Goal: Transaction & Acquisition: Book appointment/travel/reservation

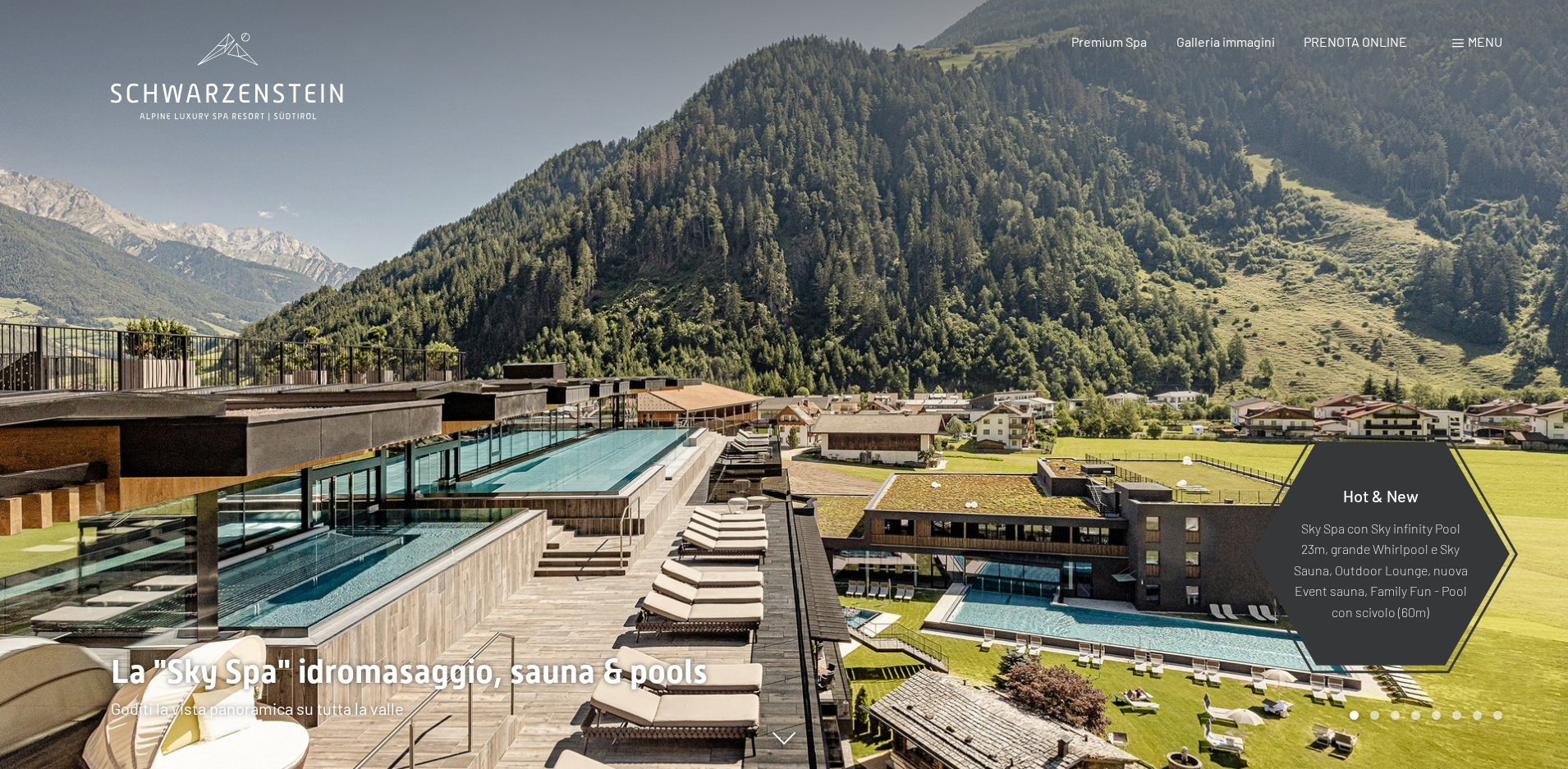
click at [1463, 45] on span at bounding box center [1458, 43] width 11 height 8
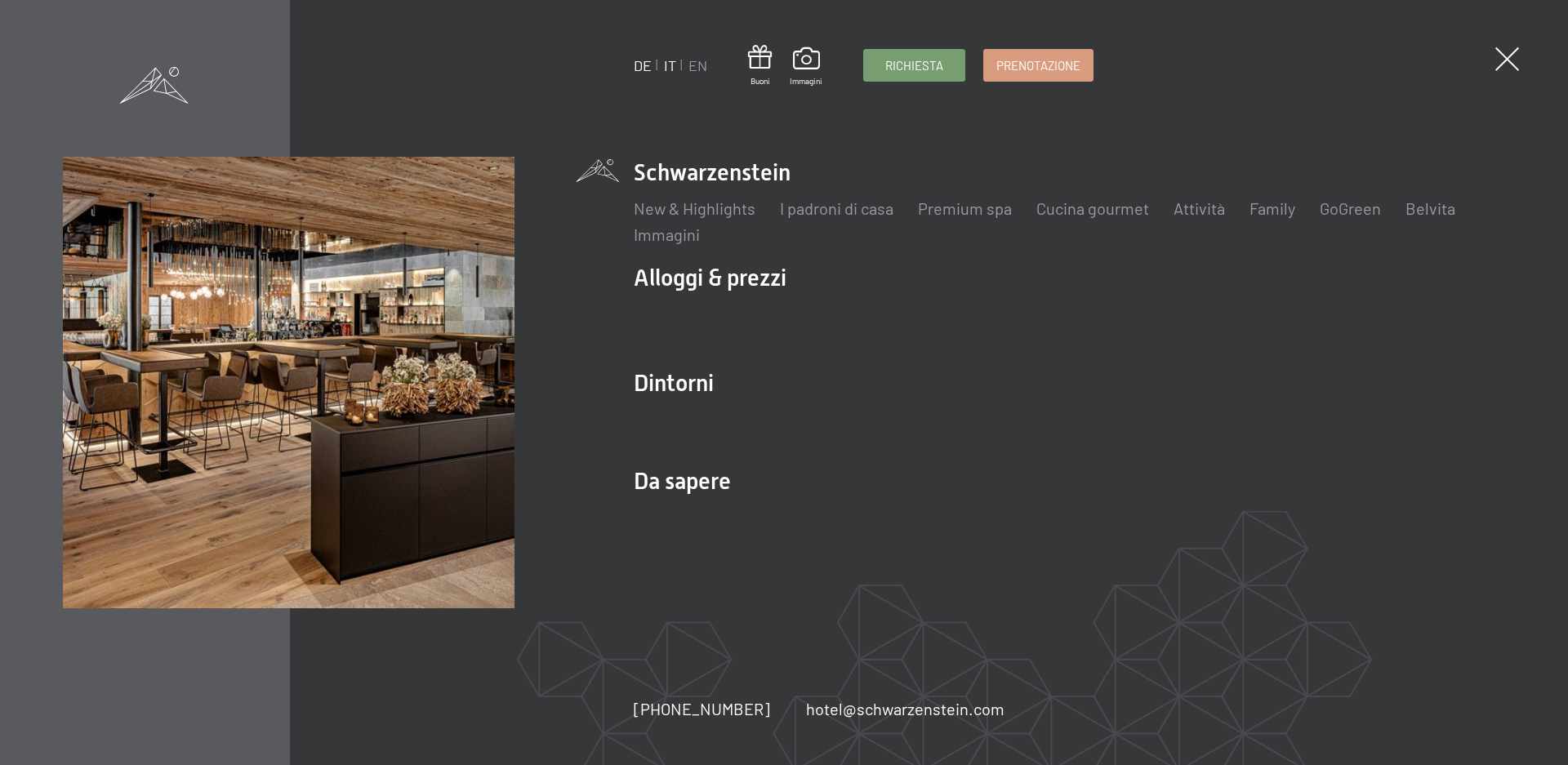
click at [641, 65] on link "DE" at bounding box center [643, 65] width 18 height 18
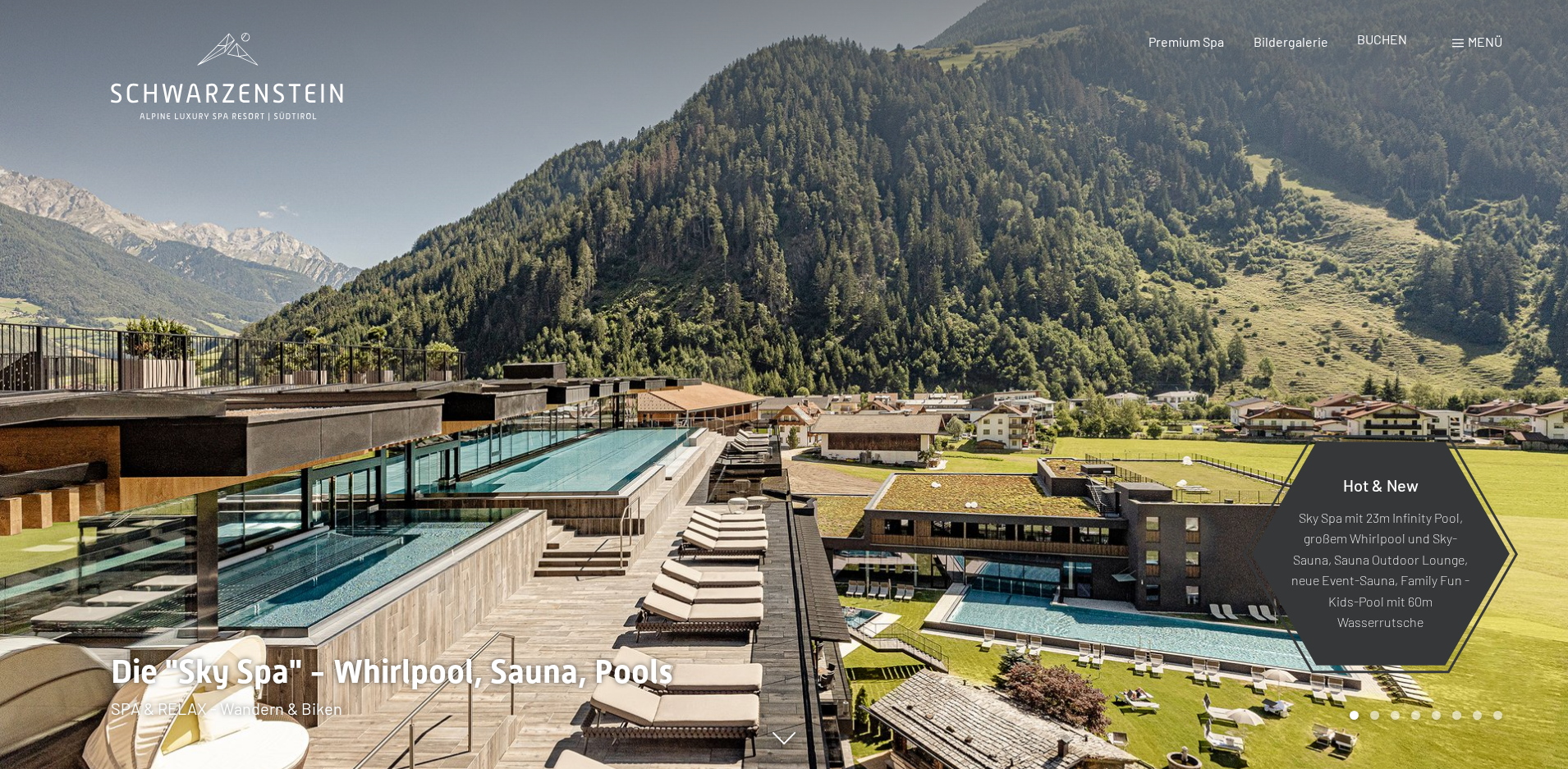
click at [1385, 45] on span "BUCHEN" at bounding box center [1382, 39] width 50 height 16
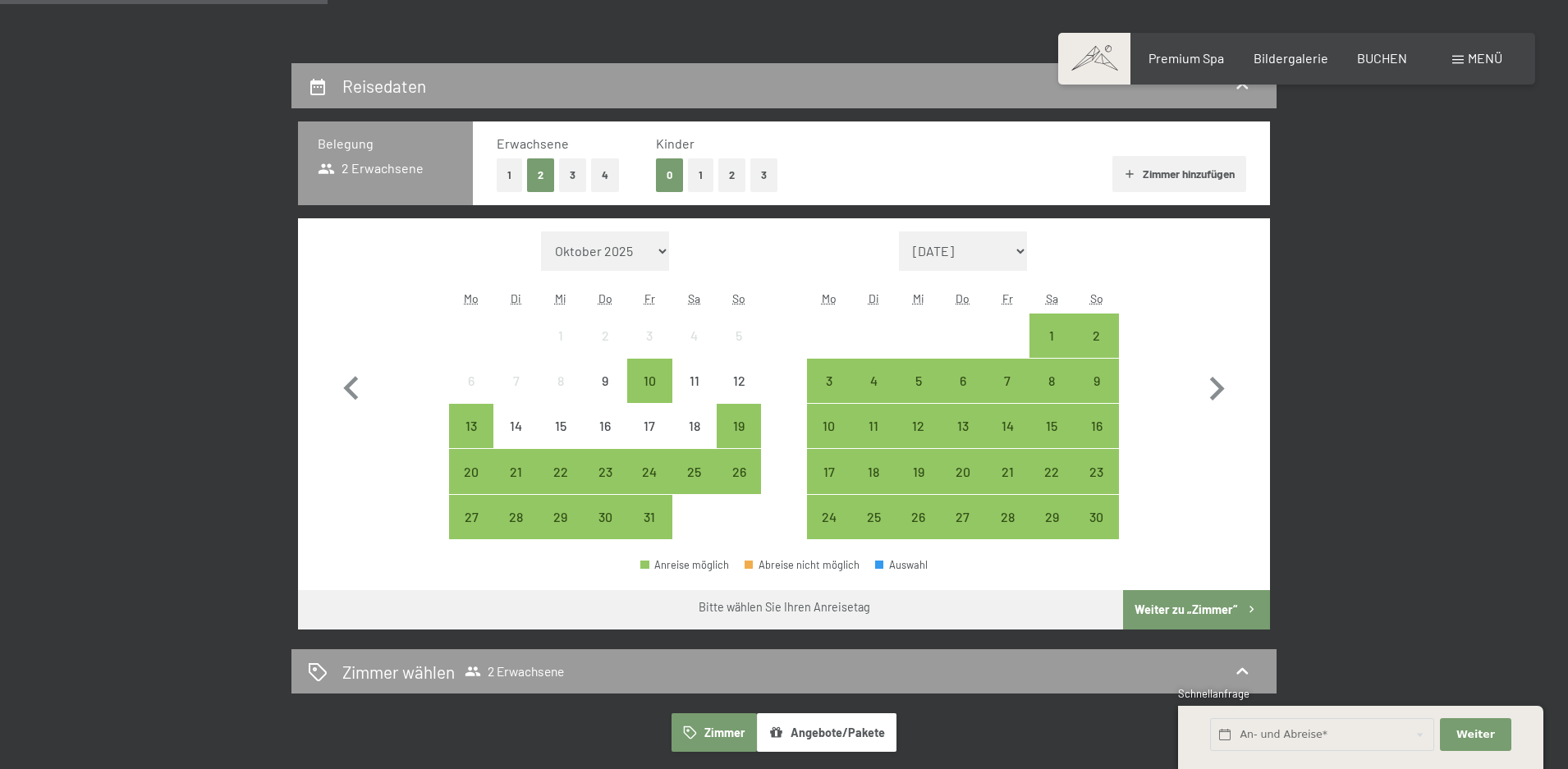
click at [728, 168] on button "2" at bounding box center [731, 175] width 27 height 33
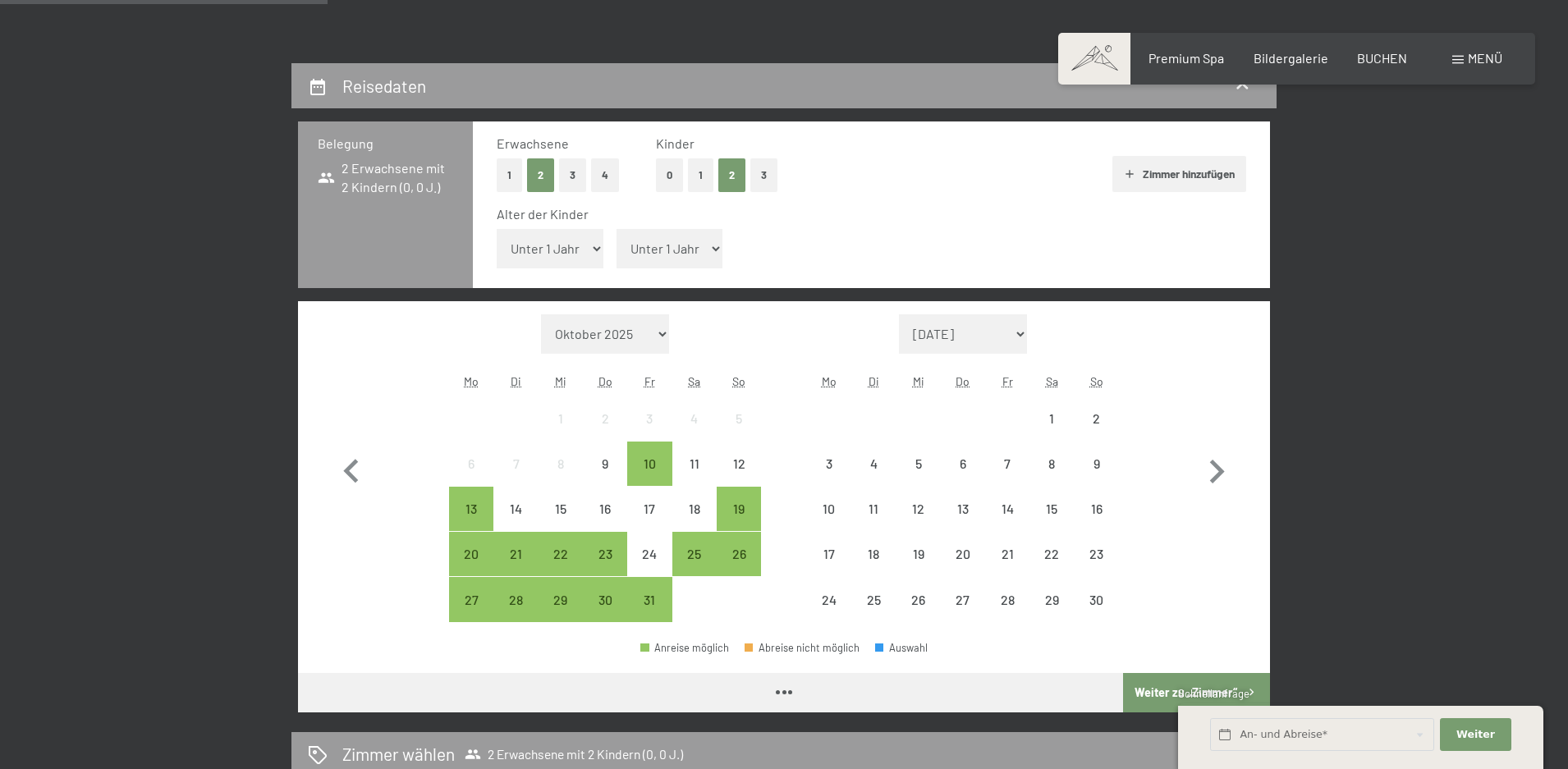
click at [577, 255] on select "Unter 1 Jahr 1 Jahr 2 Jahre 3 Jahre 4 Jahre 5 Jahre 6 Jahre 7 Jahre 8 Jahre 9 J…" at bounding box center [550, 248] width 107 height 39
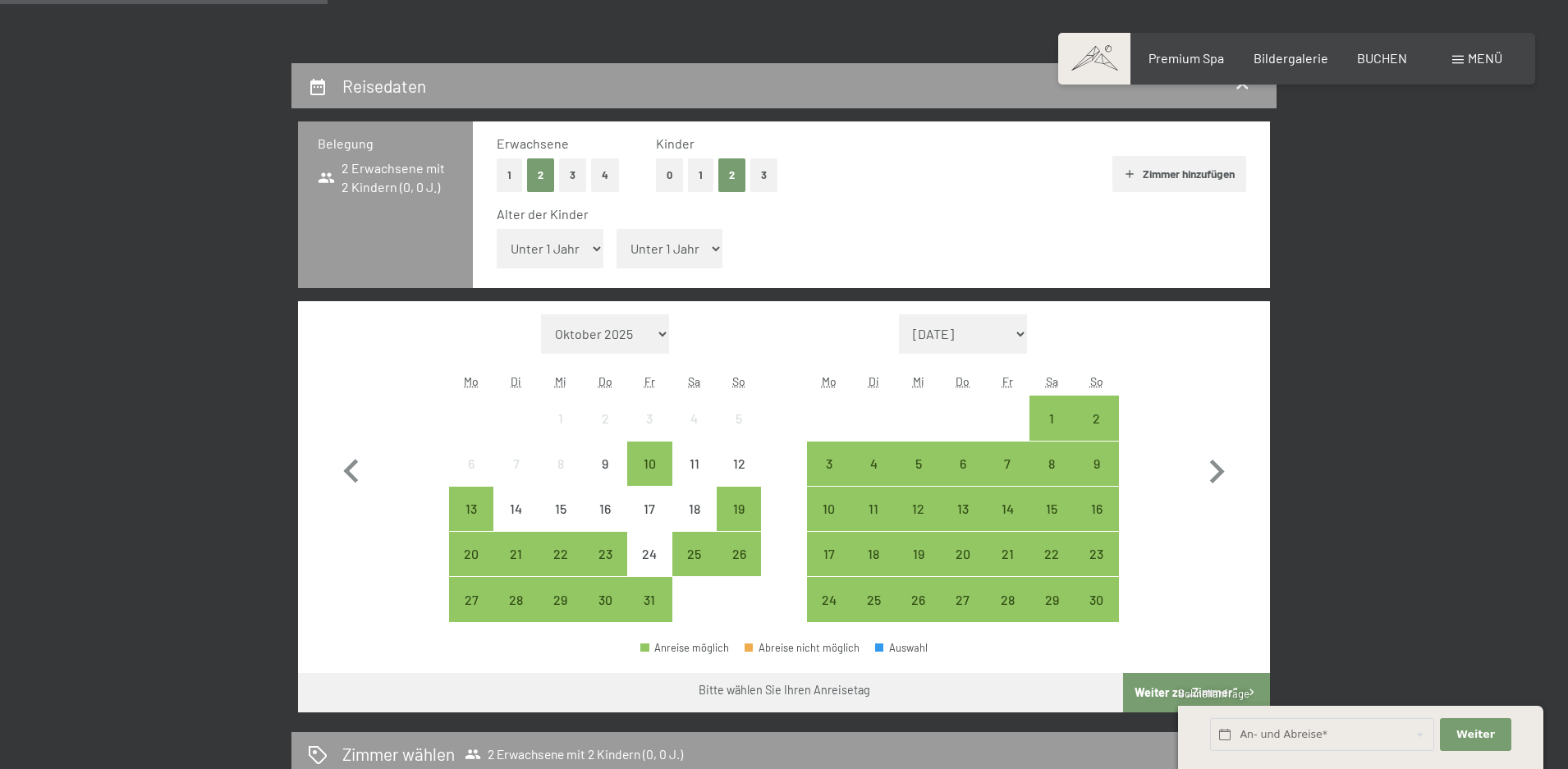
select select "11"
click at [496, 229] on select "Unter 1 Jahr 1 Jahr 2 Jahre 3 Jahre 4 Jahre 5 Jahre 6 Jahre 7 Jahre 8 Jahre 9 J…" at bounding box center [550, 248] width 107 height 39
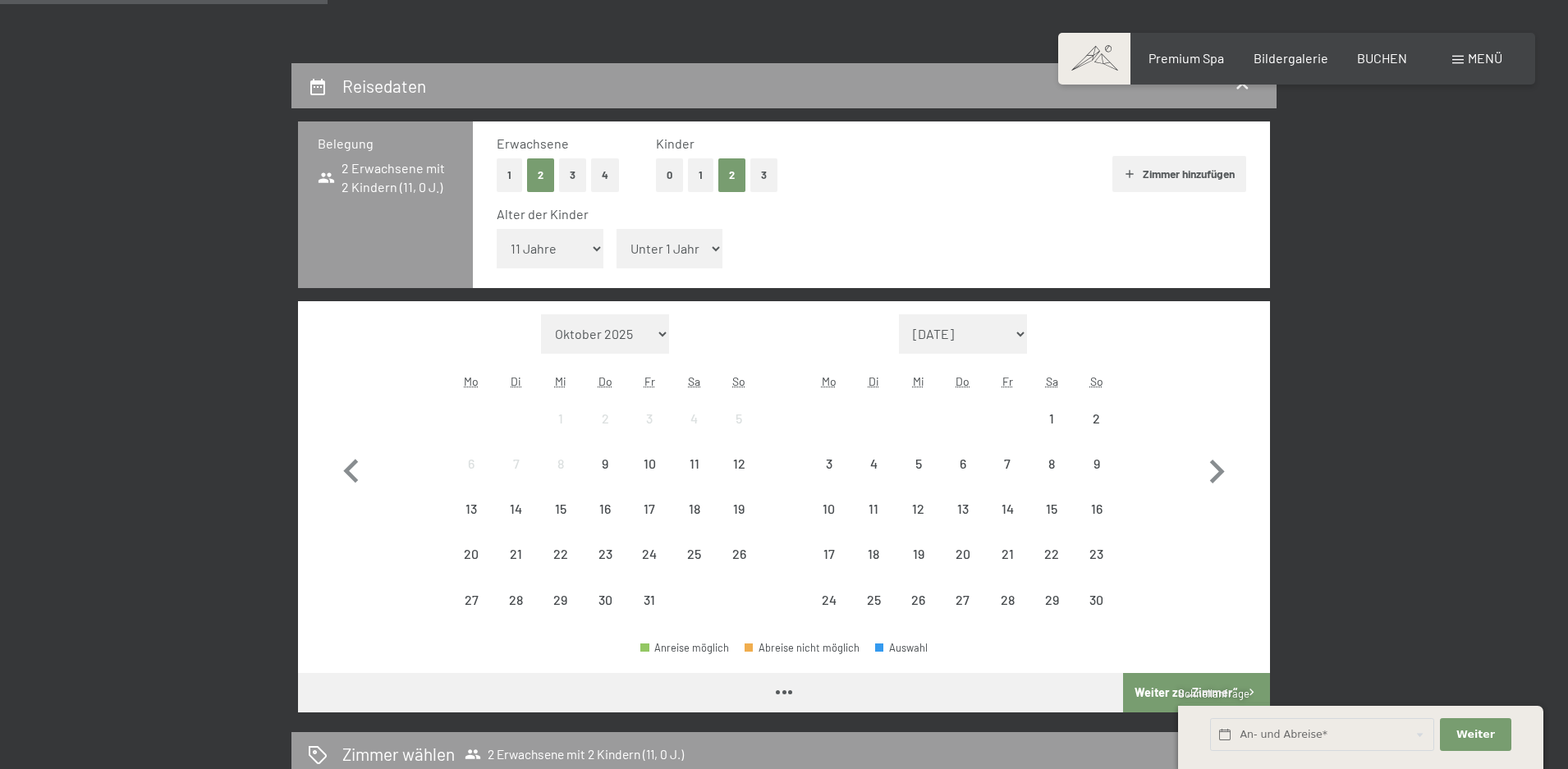
click at [673, 250] on select "Unter 1 Jahr 1 Jahr 2 Jahre 3 Jahre 4 Jahre 5 Jahre 6 Jahre 7 Jahre 8 Jahre 9 J…" at bounding box center [670, 248] width 107 height 39
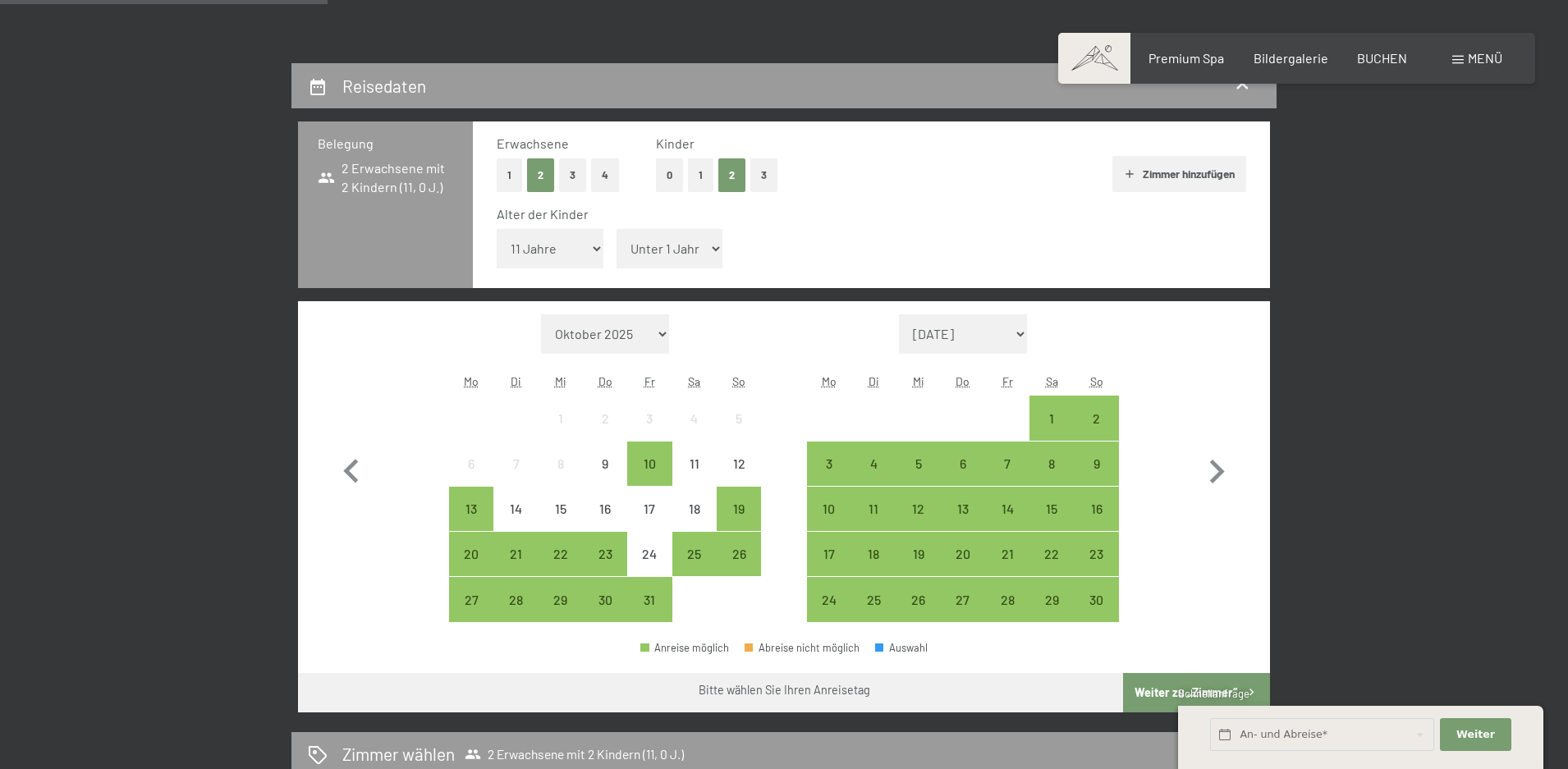
select select "8"
click at [617, 229] on select "Unter 1 Jahr 1 Jahr 2 Jahre 3 Jahre 4 Jahre 5 Jahre 6 Jahre 7 Jahre 8 Jahre 9 J…" at bounding box center [670, 248] width 107 height 39
click at [694, 552] on div "25" at bounding box center [695, 568] width 41 height 41
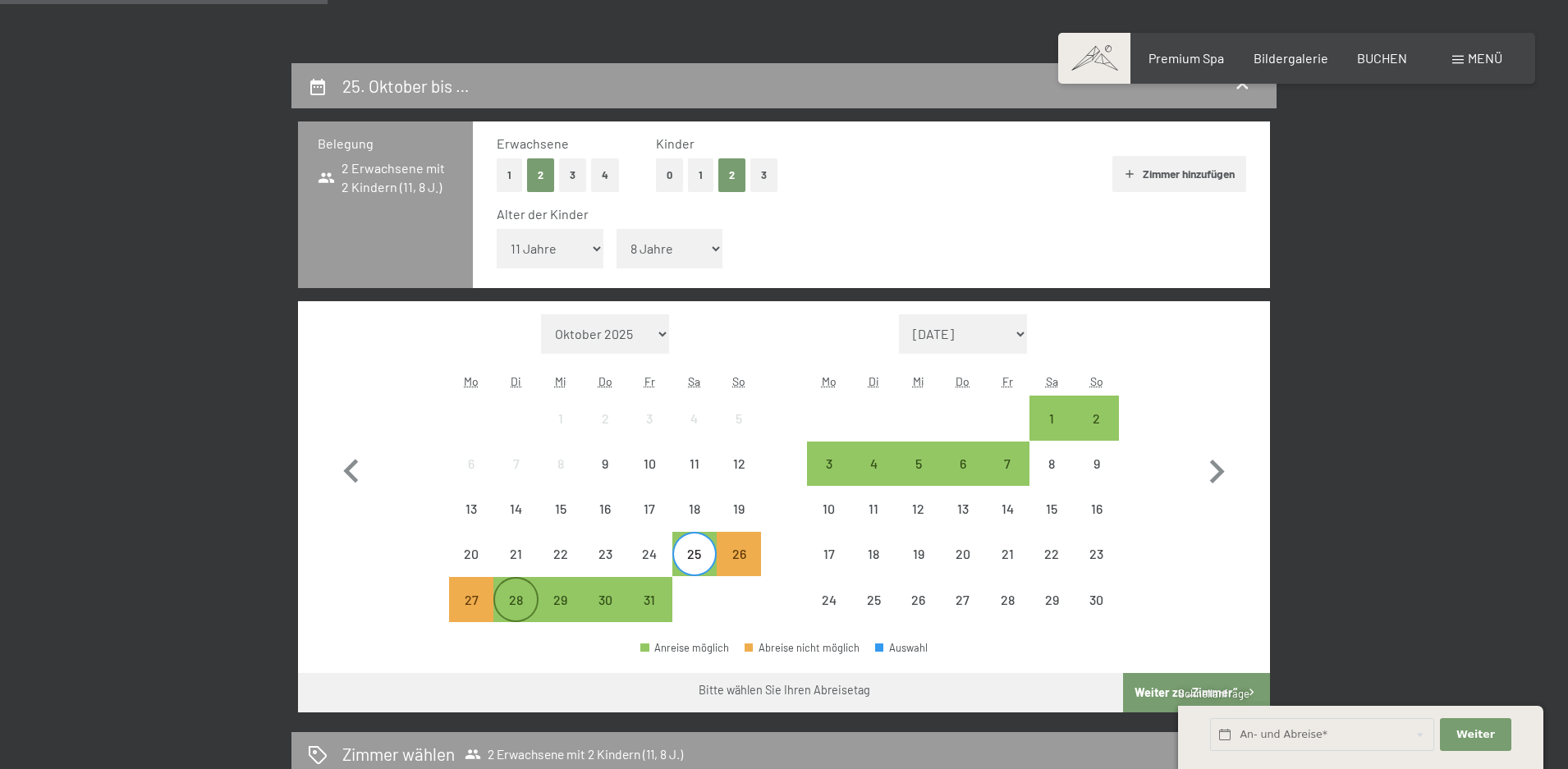
click at [500, 594] on div "28" at bounding box center [516, 614] width 41 height 41
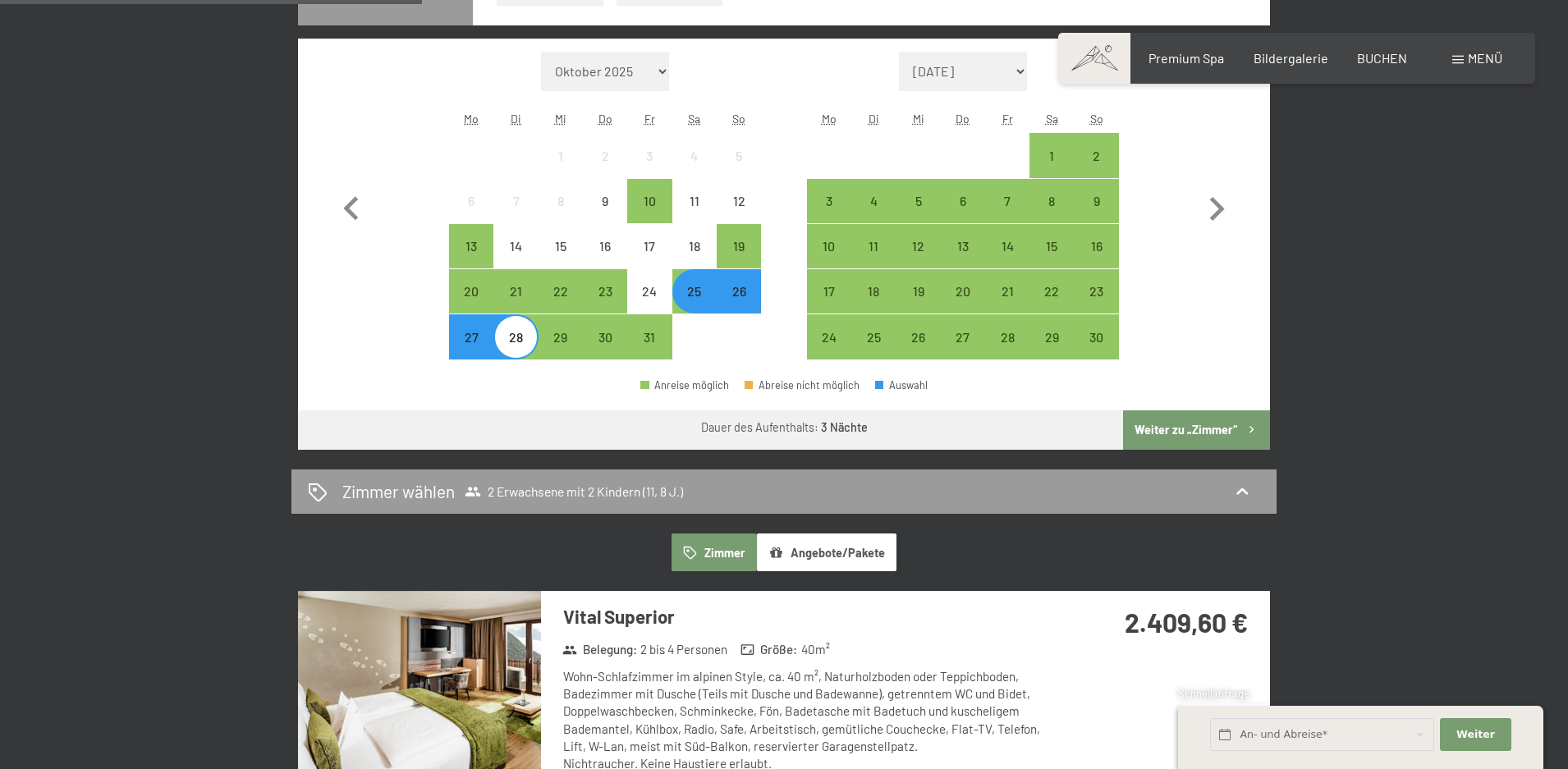
scroll to position [657, 0]
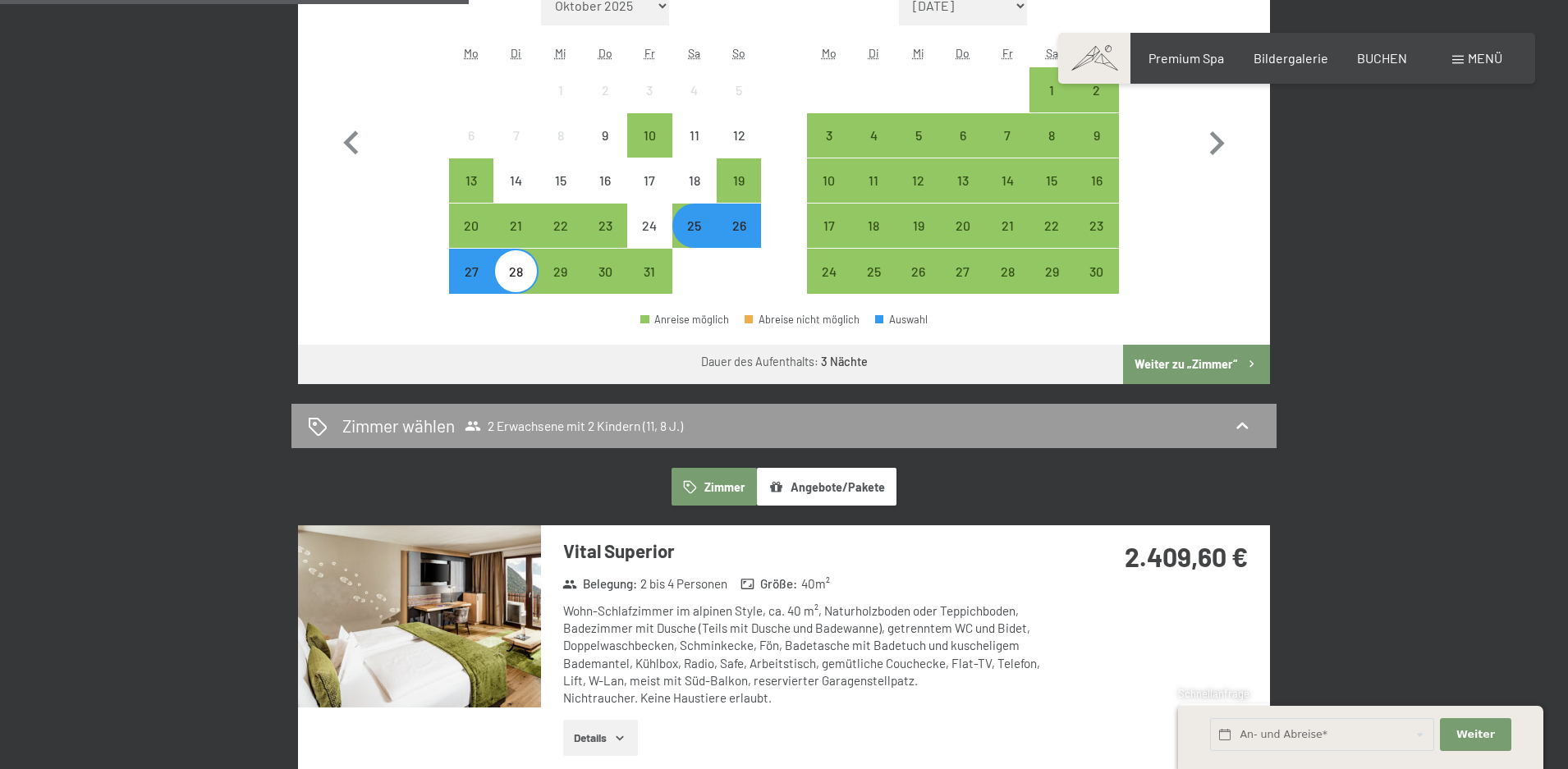
click at [1189, 366] on button "Weiter zu „Zimmer“" at bounding box center [1197, 364] width 147 height 39
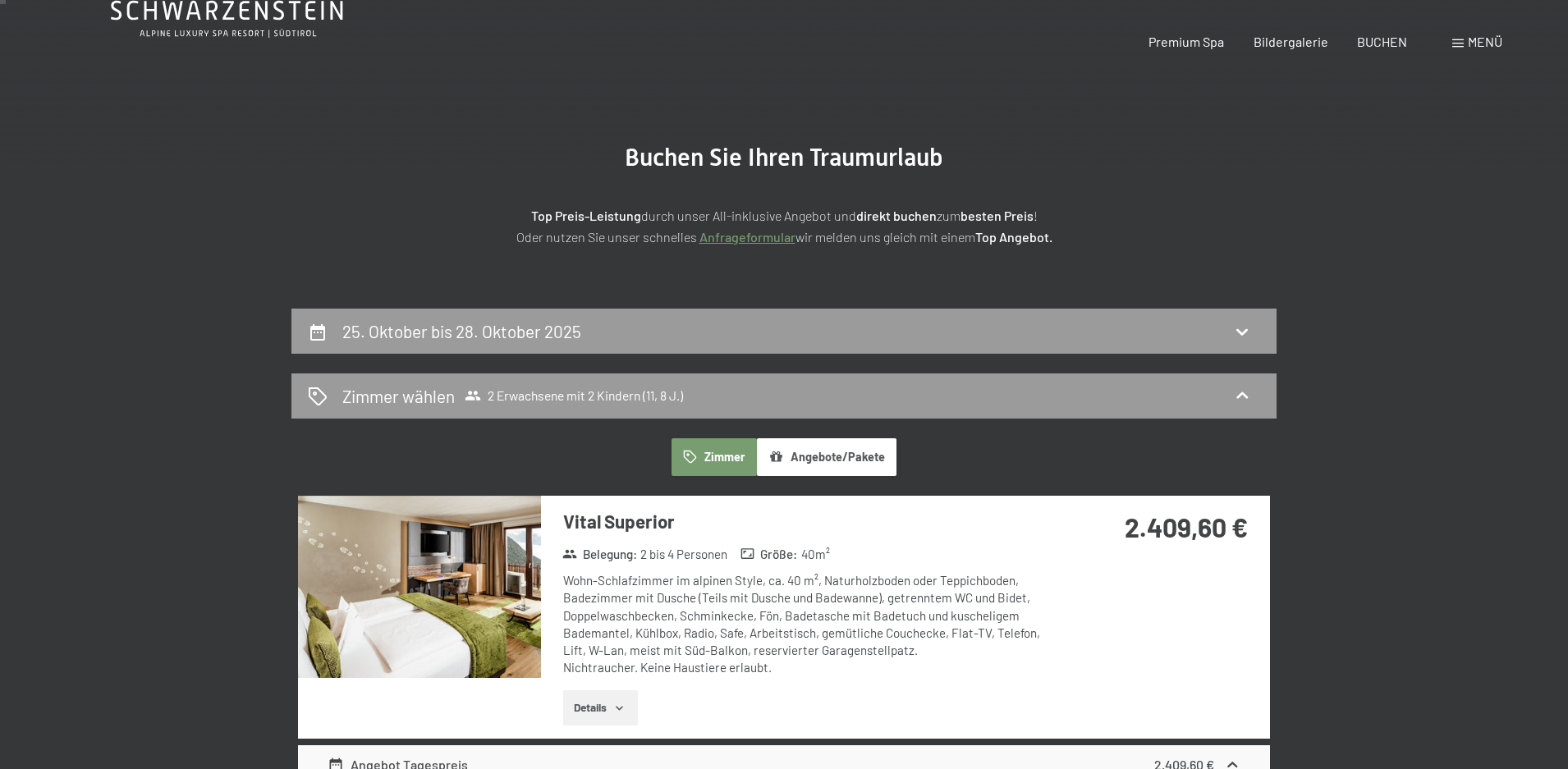
scroll to position [0, 0]
